Goal: Transaction & Acquisition: Purchase product/service

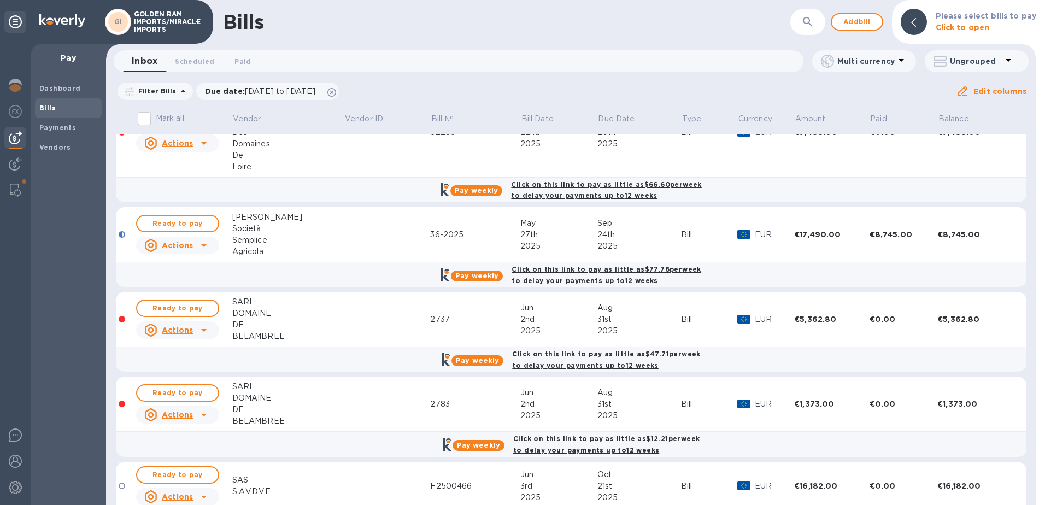
scroll to position [652, 0]
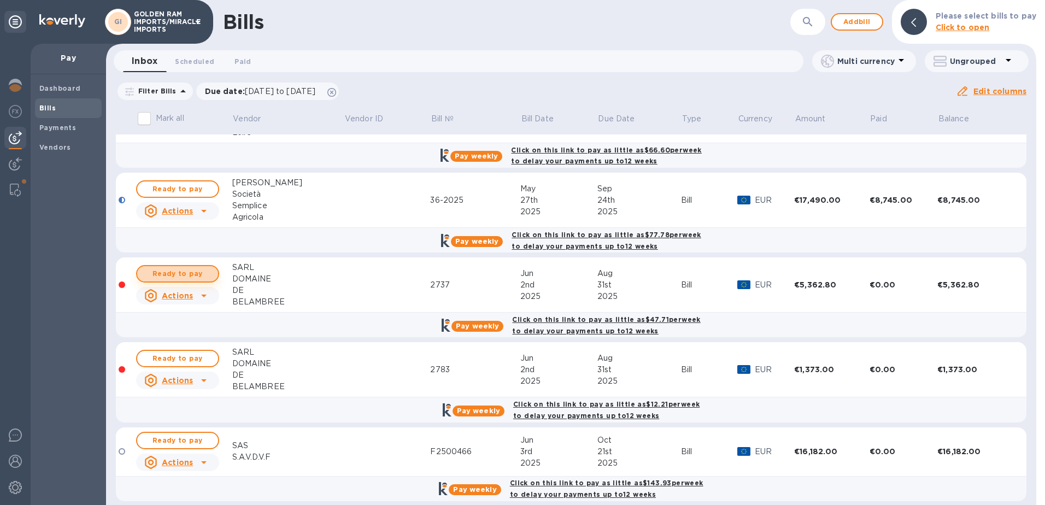
click at [191, 267] on span "Ready to pay" at bounding box center [177, 273] width 63 height 13
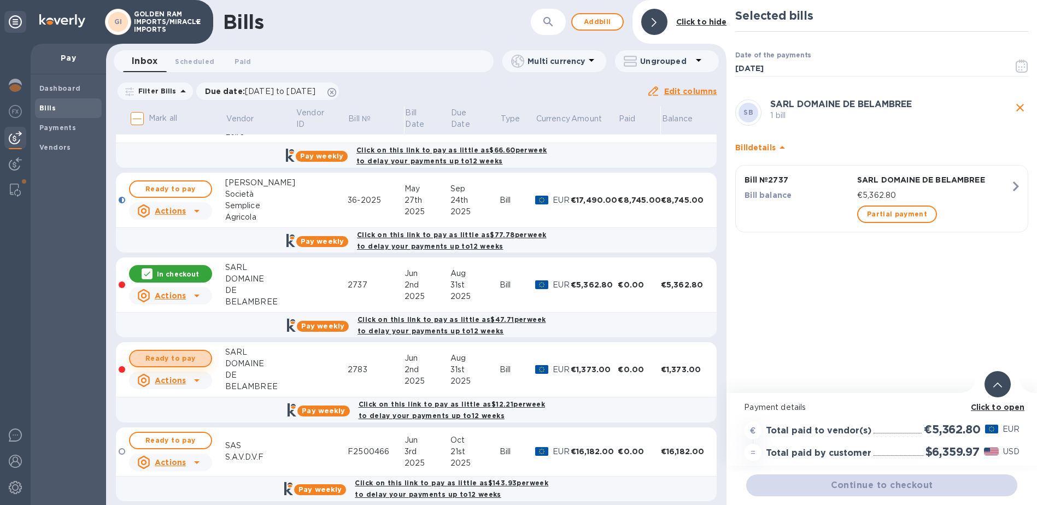
click at [179, 352] on span "Ready to pay" at bounding box center [170, 358] width 63 height 13
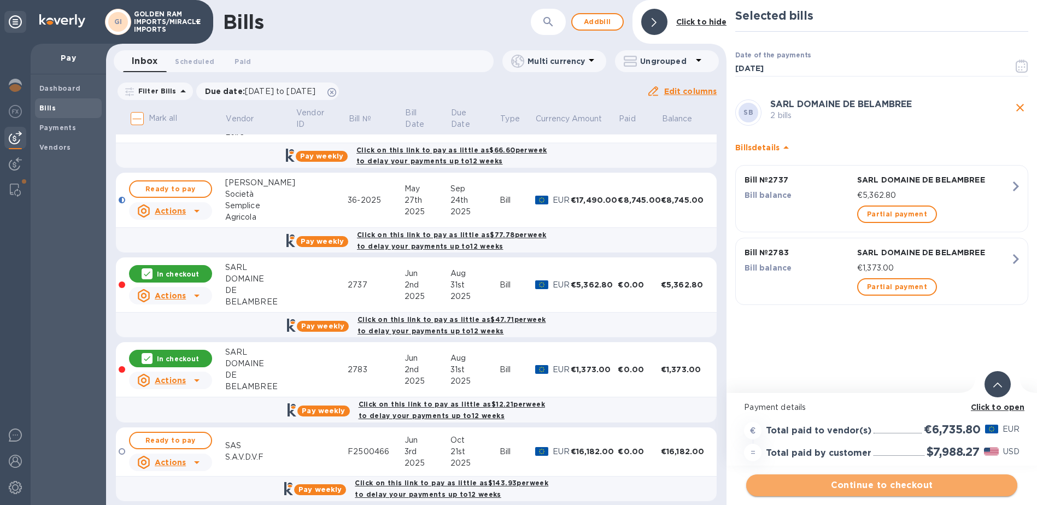
click at [881, 484] on span "Continue to checkout" at bounding box center [882, 485] width 254 height 13
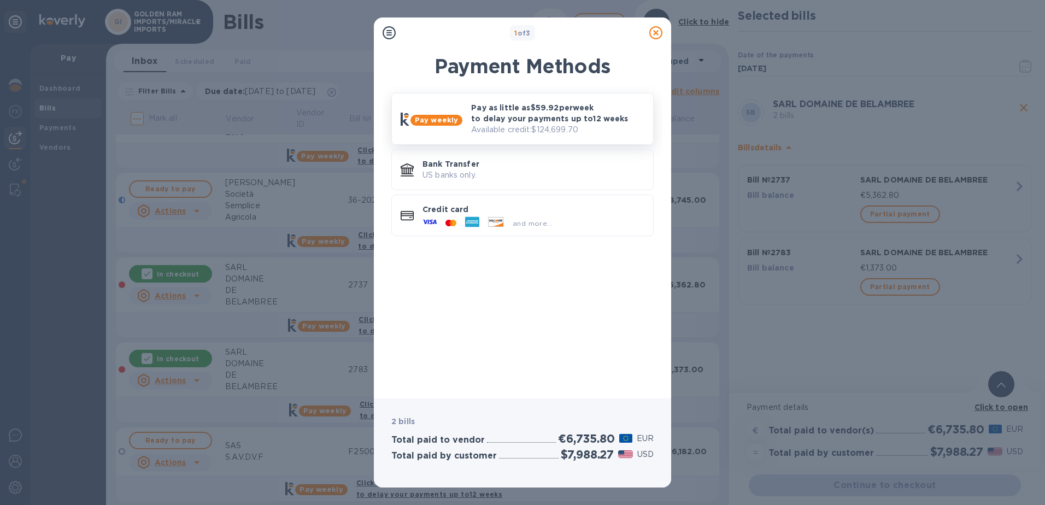
click at [480, 124] on p "Available credit: $124,699.70" at bounding box center [557, 129] width 173 height 11
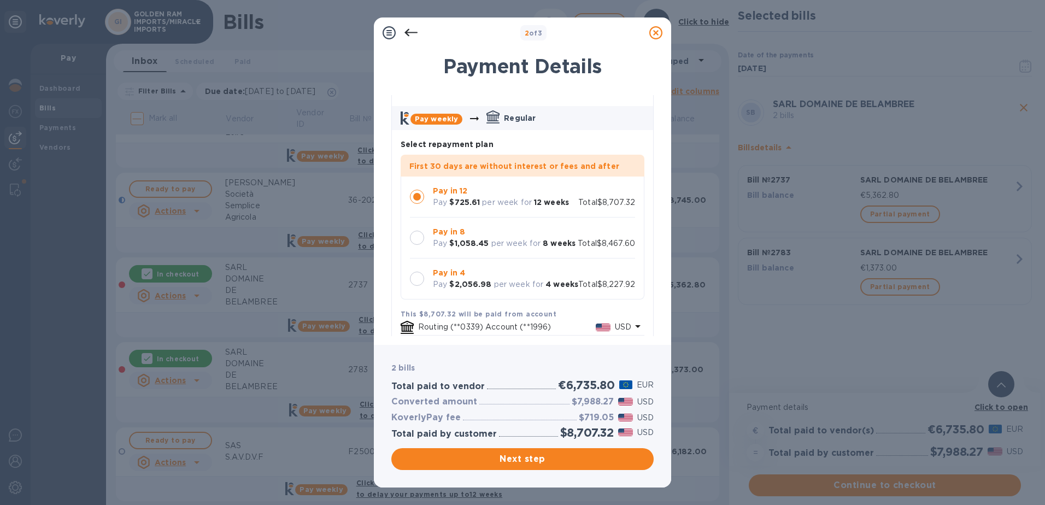
scroll to position [60, 0]
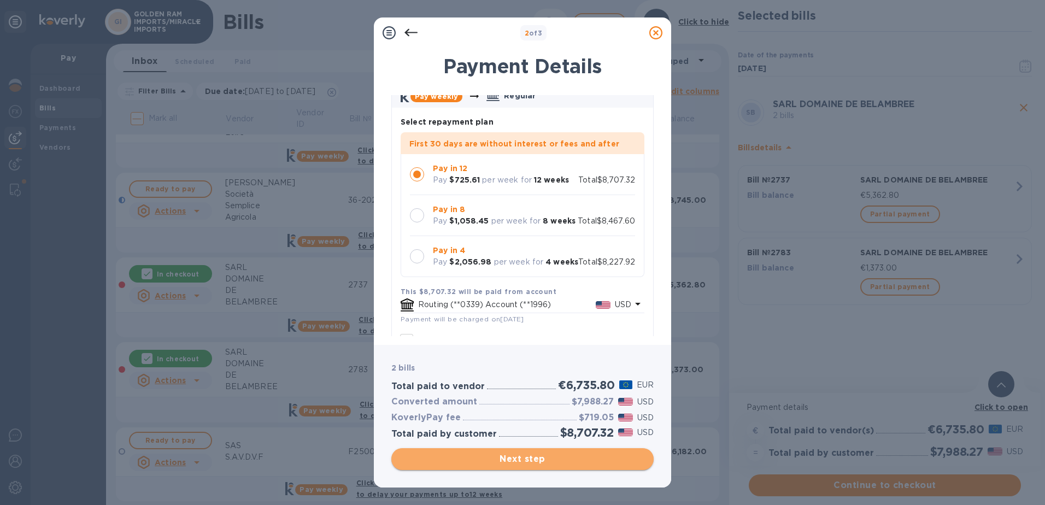
click at [524, 469] on button "Next step" at bounding box center [522, 459] width 262 height 22
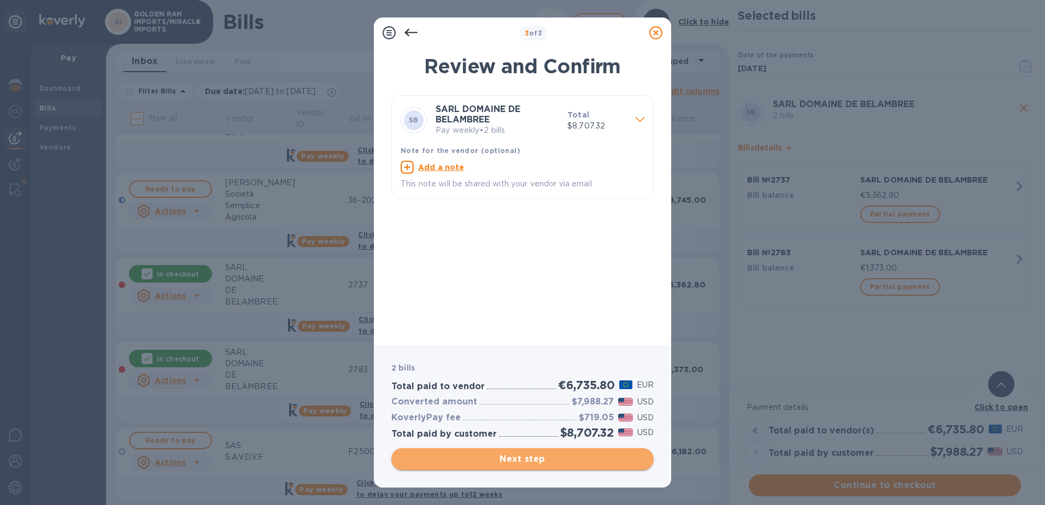
click at [526, 461] on span "Next step" at bounding box center [522, 458] width 245 height 13
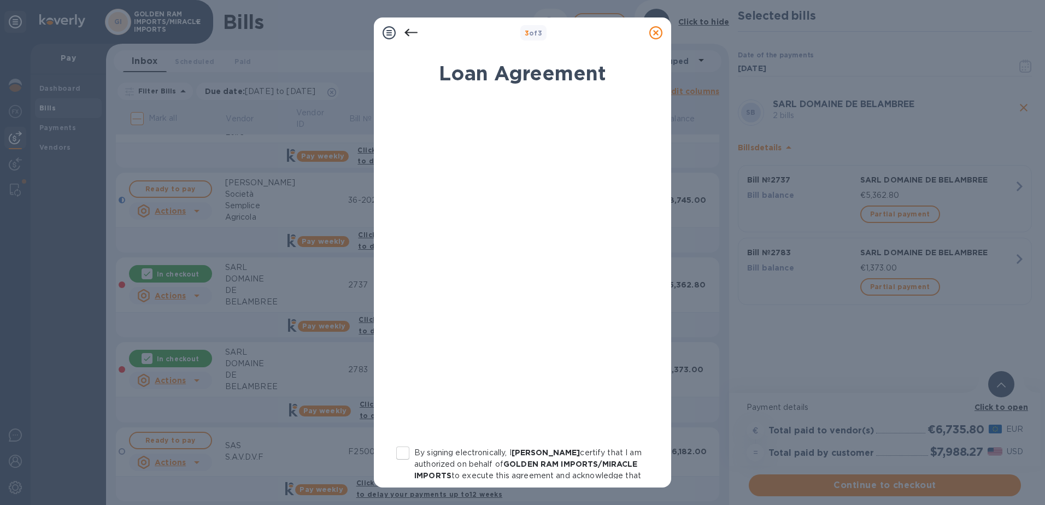
click at [409, 457] on input "By signing electronically, I [PERSON_NAME] certify that I am authorized on beha…" at bounding box center [402, 453] width 23 height 23
checkbox input "true"
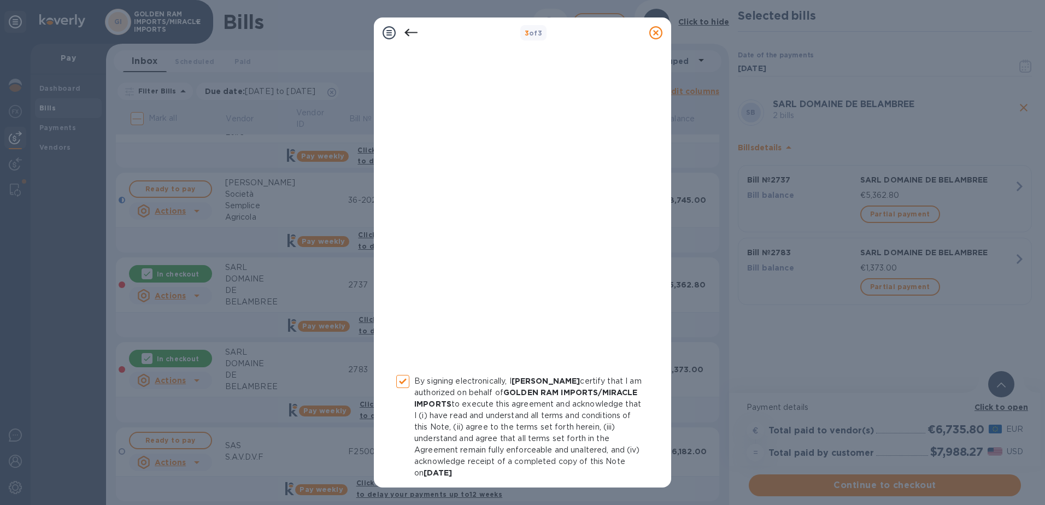
scroll to position [117, 0]
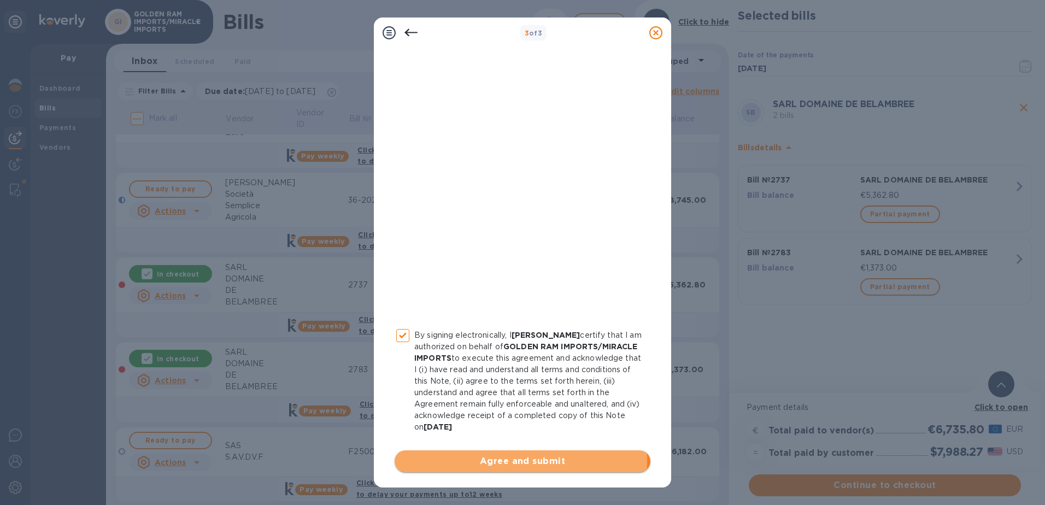
click at [512, 462] on span "Agree and submit" at bounding box center [522, 461] width 238 height 13
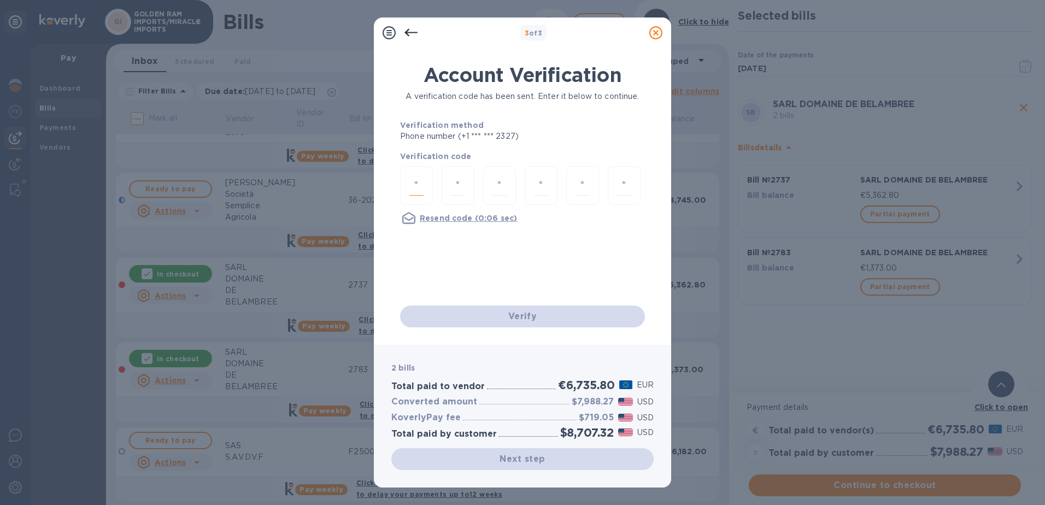
click at [411, 175] on input "number" at bounding box center [416, 185] width 14 height 20
type input "8"
type input "1"
type input "7"
type input "1"
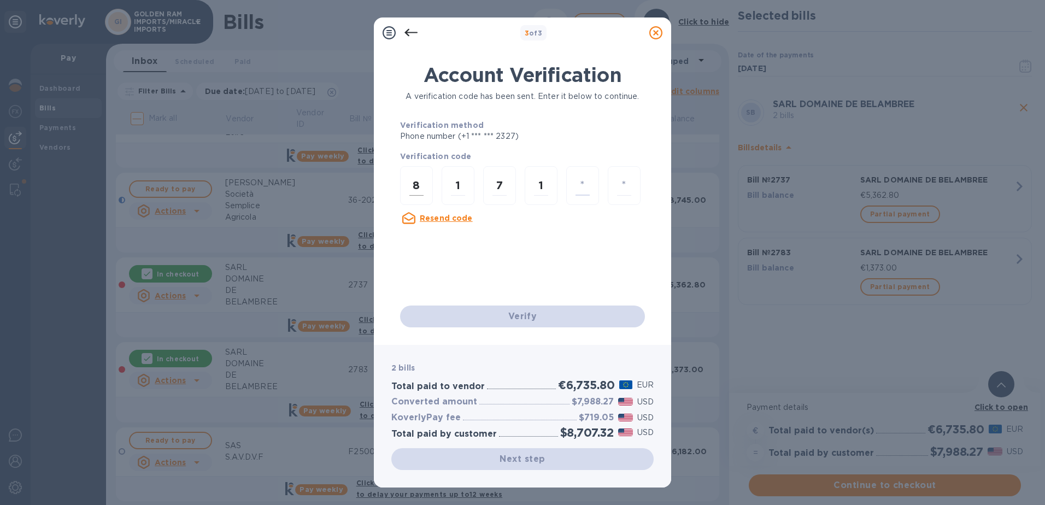
type input "5"
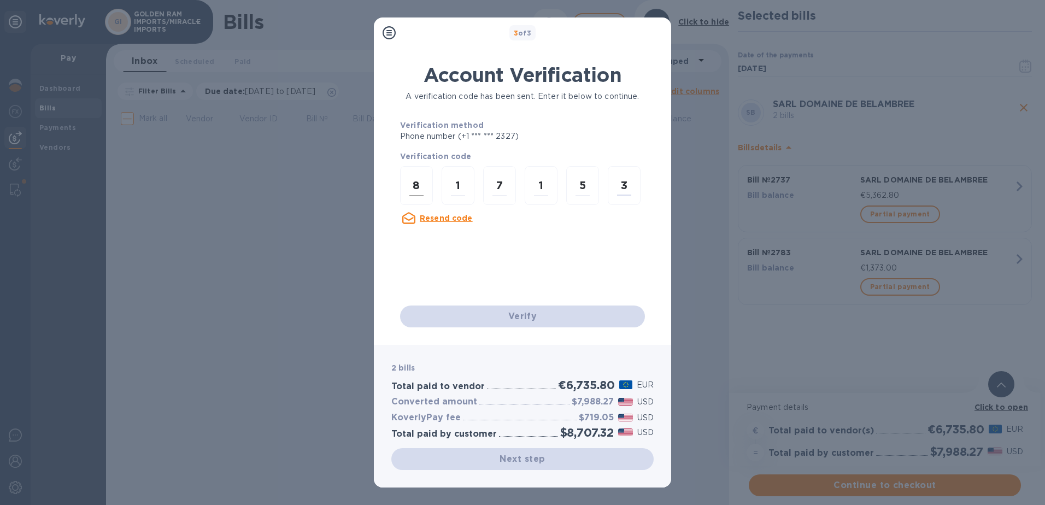
scroll to position [0, 0]
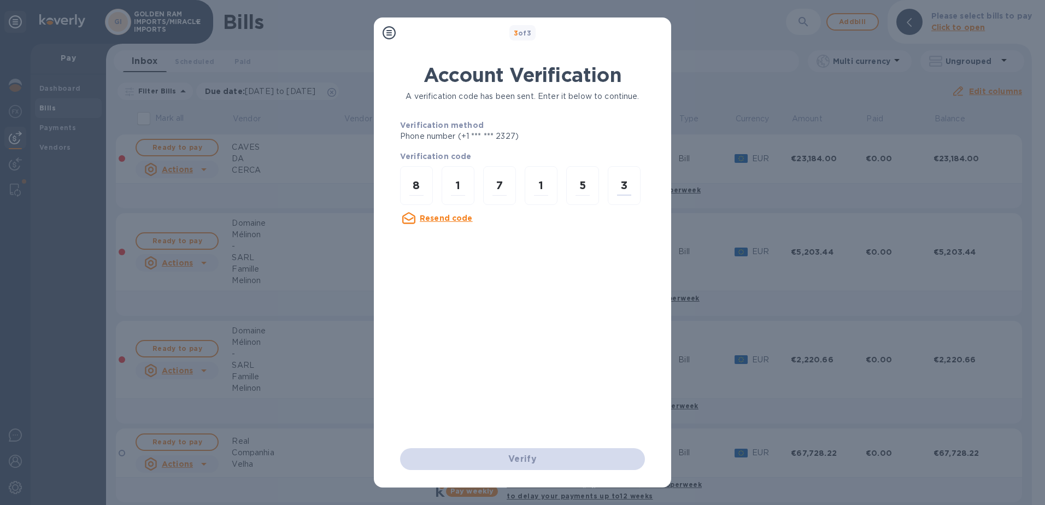
type input "3"
click at [614, 292] on div "Account Verification A verification code has been sent. Enter it below to conti…" at bounding box center [522, 255] width 245 height 385
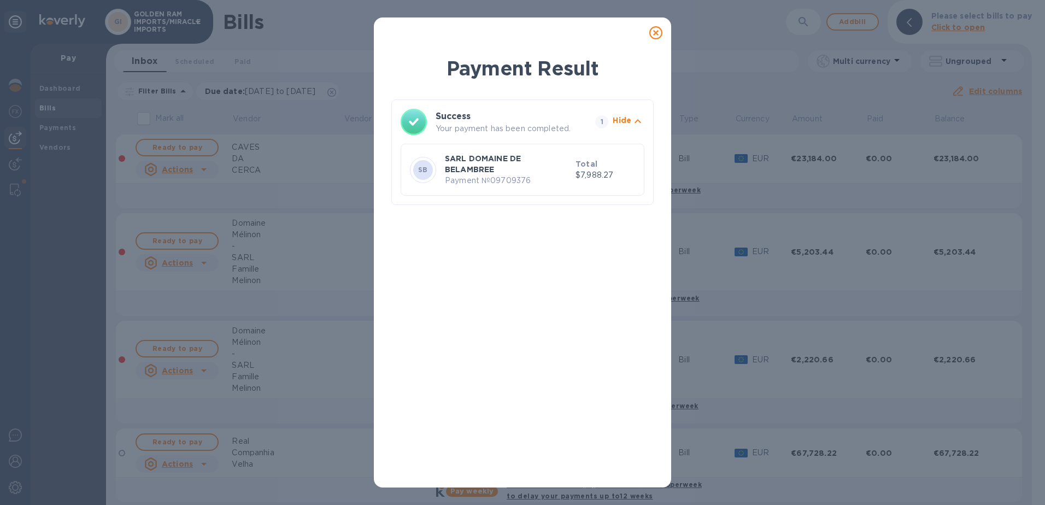
click at [655, 30] on icon at bounding box center [655, 32] width 13 height 13
